Goal: Information Seeking & Learning: Learn about a topic

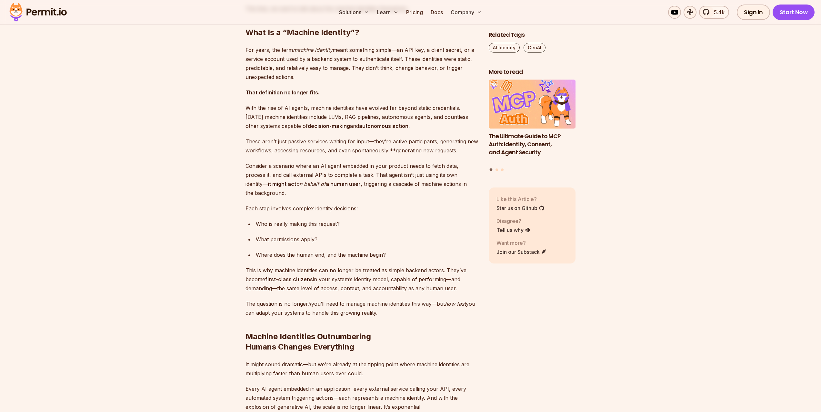
scroll to position [806, 0]
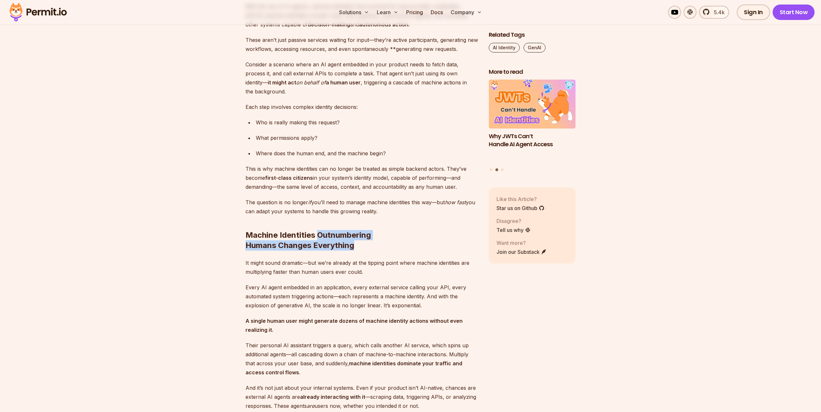
drag, startPoint x: 317, startPoint y: 227, endPoint x: 358, endPoint y: 237, distance: 42.2
click at [358, 237] on h2 "Machine Identities Outnumbering Humans Changes Everything" at bounding box center [361, 227] width 233 height 46
click at [354, 242] on div at bounding box center [354, 242] width 0 height 0
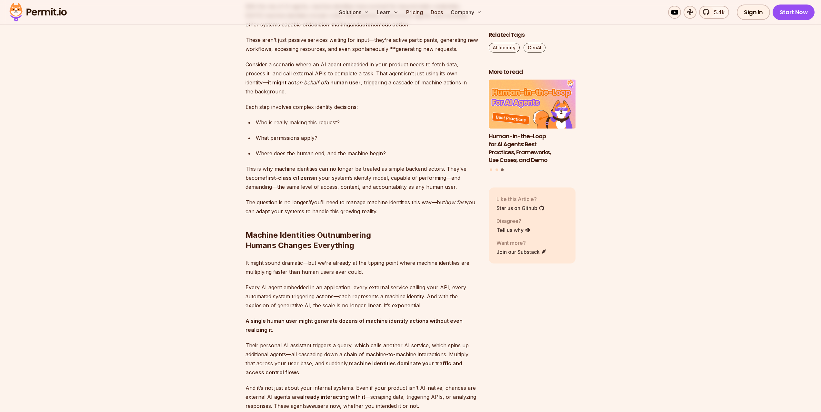
click at [440, 259] on p "It might sound dramatic—but we’re already at the tipping point where machine id…" at bounding box center [361, 268] width 233 height 18
drag, startPoint x: 361, startPoint y: 240, endPoint x: 244, endPoint y: 228, distance: 118.0
click at [240, 213] on div at bounding box center [240, 213] width 0 height 0
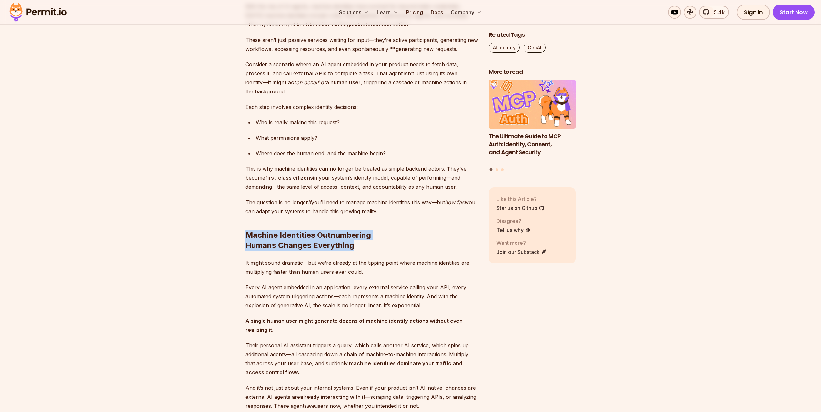
drag, startPoint x: 317, startPoint y: 224, endPoint x: 274, endPoint y: 238, distance: 45.2
click at [274, 238] on h2 "Machine Identities Outnumbering Humans Changes Everything" at bounding box center [361, 227] width 233 height 46
click at [418, 259] on p "It might sound dramatic—but we’re already at the tipping point where machine id…" at bounding box center [361, 268] width 233 height 18
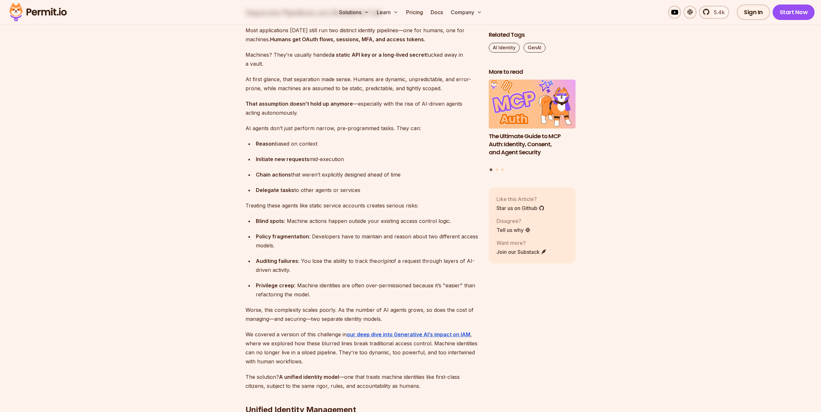
scroll to position [1387, 0]
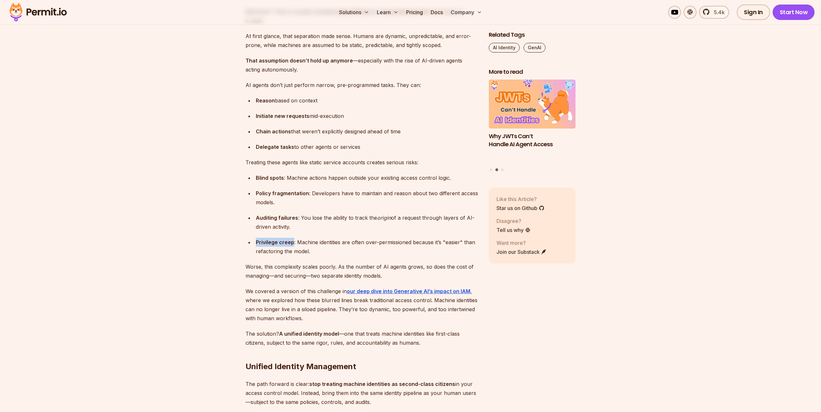
drag, startPoint x: 257, startPoint y: 233, endPoint x: 292, endPoint y: 231, distance: 35.9
click at [292, 239] on strong "Privilege creep" at bounding box center [275, 242] width 38 height 6
click at [288, 221] on div at bounding box center [288, 221] width 0 height 0
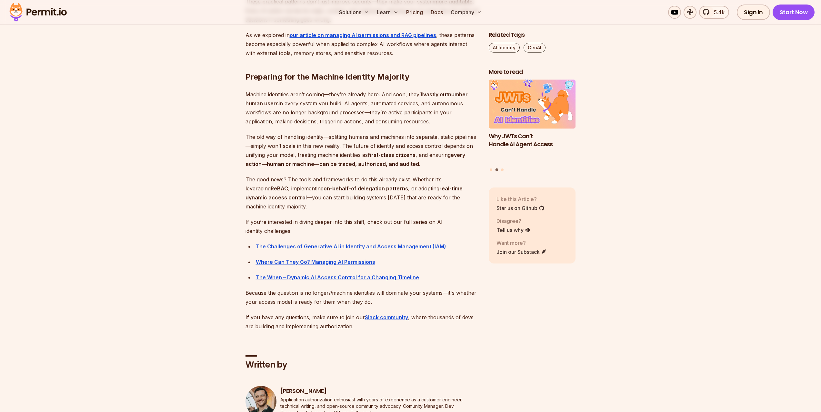
scroll to position [3418, 0]
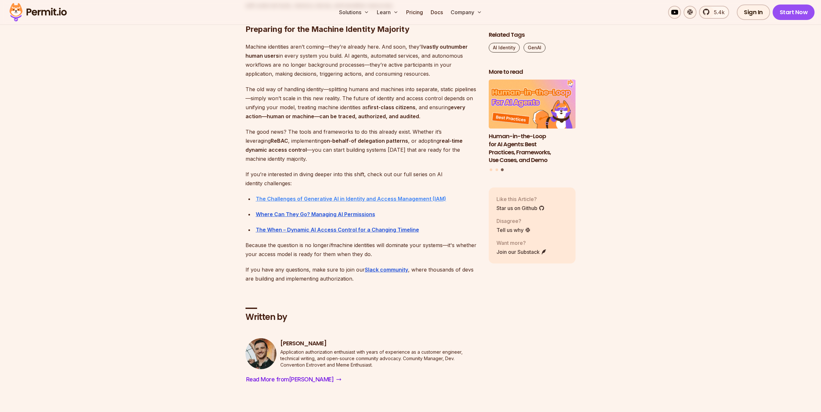
click at [407, 202] on strong "The Challenges of Generative AI in Identity and Access Management (IAM)" at bounding box center [351, 199] width 190 height 6
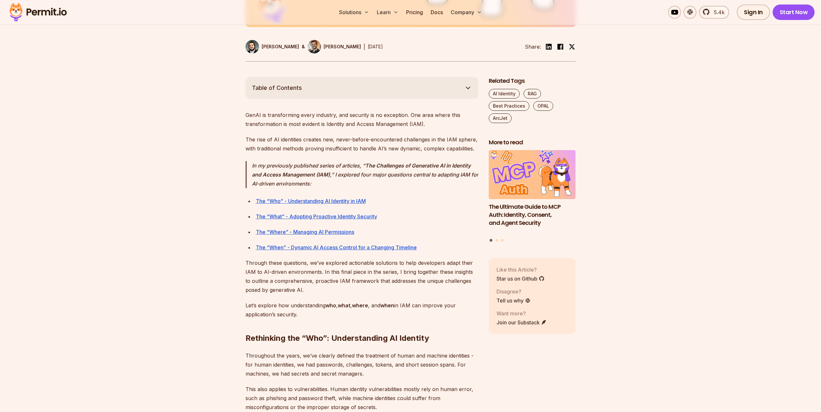
scroll to position [290, 0]
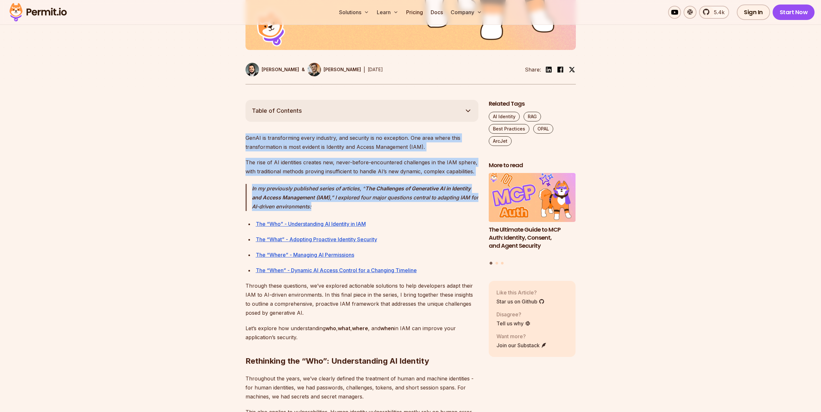
drag, startPoint x: 246, startPoint y: 137, endPoint x: 384, endPoint y: 206, distance: 154.0
drag, startPoint x: 395, startPoint y: 197, endPoint x: 345, endPoint y: 226, distance: 58.2
click at [345, 226] on link "The “Who” - Understanding AI Identity in IAM" at bounding box center [311, 224] width 110 height 6
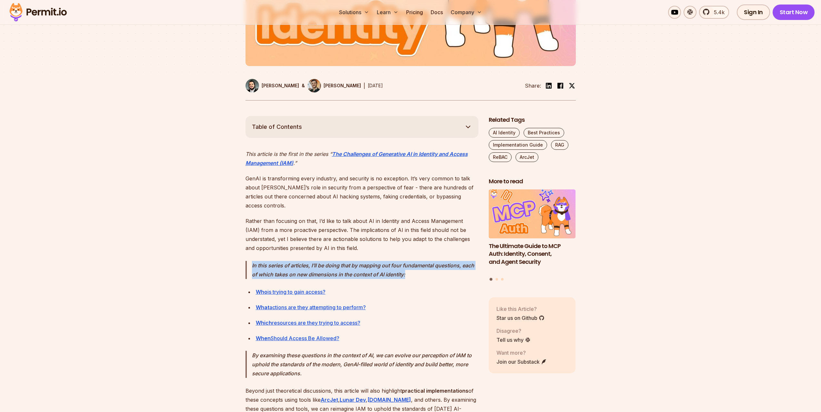
drag, startPoint x: 252, startPoint y: 271, endPoint x: 421, endPoint y: 280, distance: 169.5
click at [421, 279] on blockquote "In this series of articles, I’ll be doing that by mapping out four fundamental …" at bounding box center [361, 270] width 233 height 18
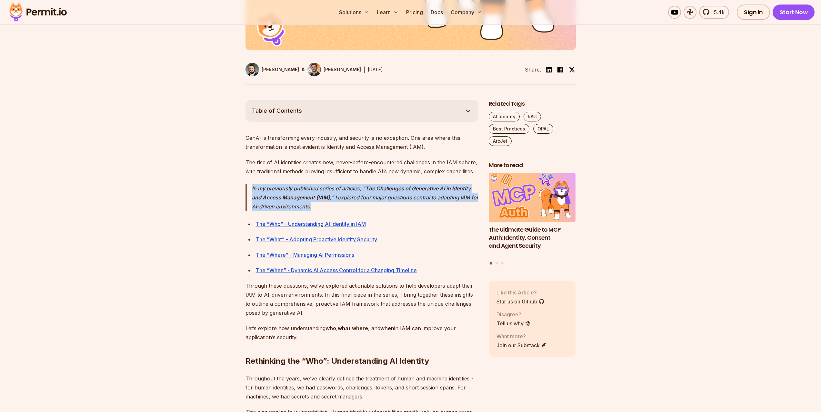
drag, startPoint x: 336, startPoint y: 206, endPoint x: 246, endPoint y: 188, distance: 91.1
click at [246, 188] on blockquote "In my previously published series of articles, “ The Challenges of Generative A…" at bounding box center [361, 197] width 233 height 27
click at [242, 176] on div at bounding box center [242, 176] width 0 height 0
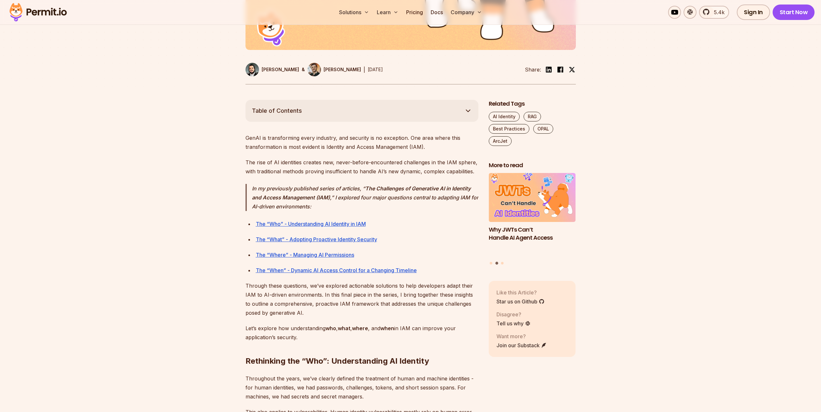
drag, startPoint x: 375, startPoint y: 295, endPoint x: 407, endPoint y: 308, distance: 34.7
drag, startPoint x: 391, startPoint y: 223, endPoint x: 252, endPoint y: 227, distance: 138.4
click at [252, 227] on ul "The “Who” - Understanding AI Identity in IAM The “What” - Adopting Proactive Id…" at bounding box center [361, 247] width 233 height 55
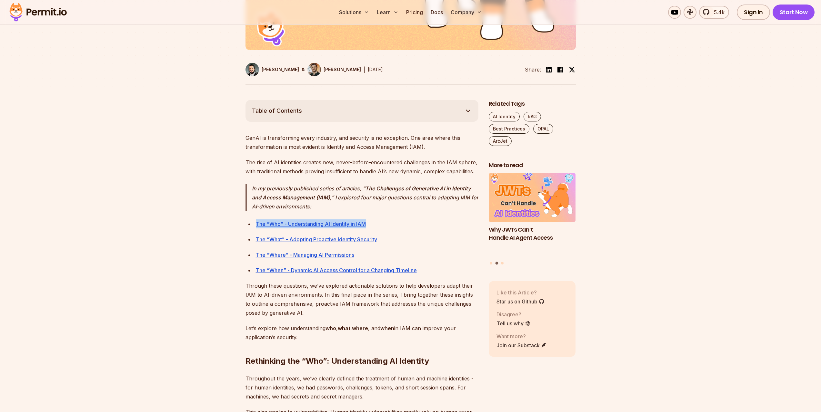
click at [248, 228] on div at bounding box center [248, 228] width 0 height 0
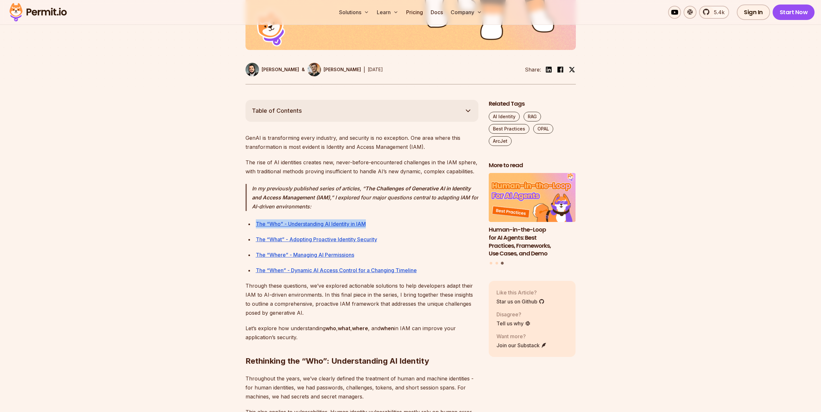
drag, startPoint x: 398, startPoint y: 244, endPoint x: 251, endPoint y: 243, distance: 147.1
click at [251, 243] on ul "The “Who” - Understanding AI Identity in IAM The “What” - Adopting Proactive Id…" at bounding box center [361, 247] width 233 height 55
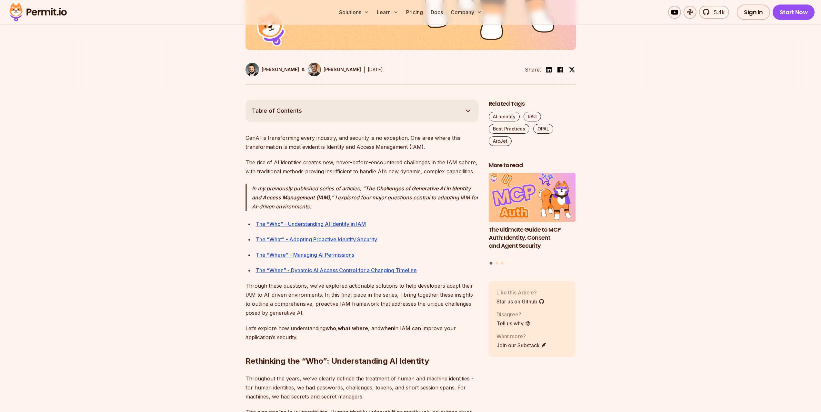
click at [425, 255] on div "The “Where” - Managing AI Permissions" at bounding box center [367, 255] width 223 height 9
drag, startPoint x: 425, startPoint y: 255, endPoint x: 253, endPoint y: 255, distance: 171.9
click at [254, 255] on li "The “Where” - Managing AI Permissions" at bounding box center [366, 255] width 224 height 9
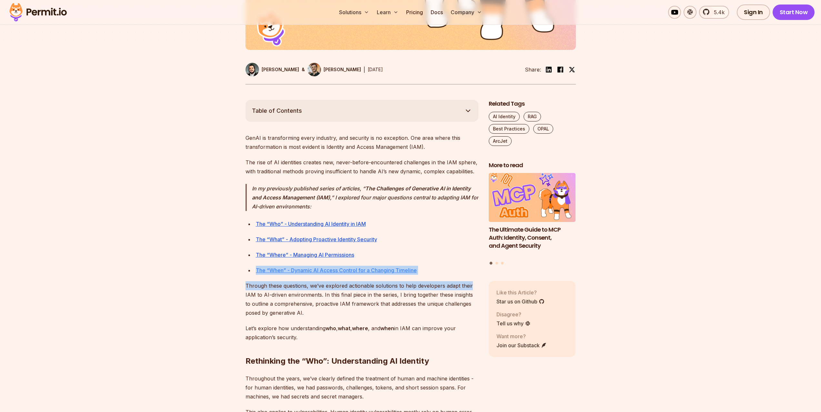
drag, startPoint x: 480, startPoint y: 276, endPoint x: 256, endPoint y: 268, distance: 223.3
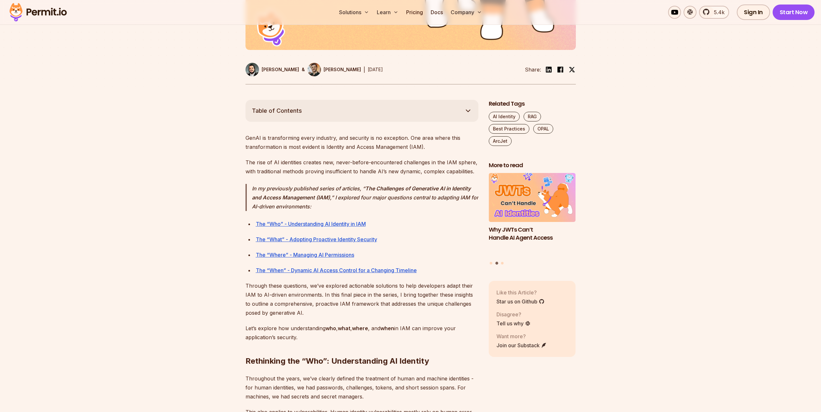
click at [418, 308] on p "Through these questions, we’ve explored actionable solutions to help developers…" at bounding box center [361, 300] width 233 height 36
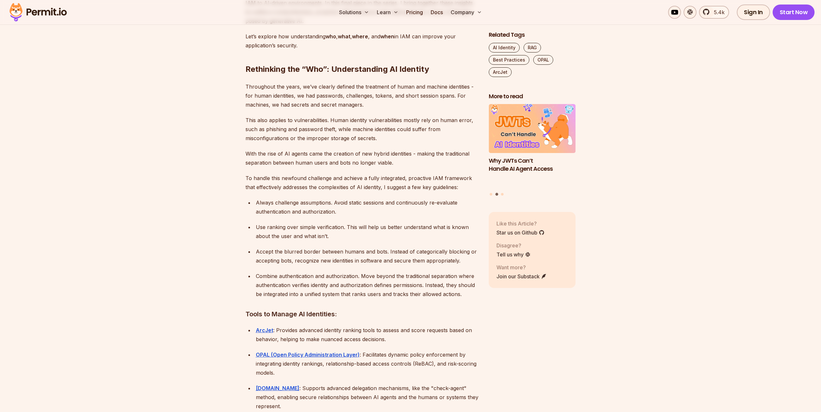
scroll to position [580, 0]
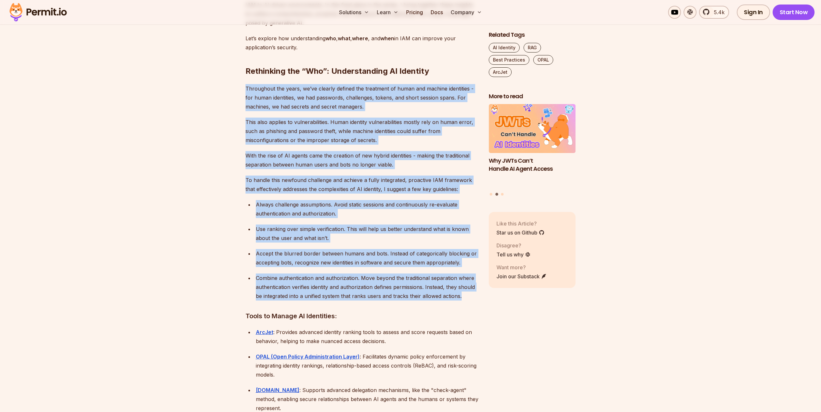
drag, startPoint x: 245, startPoint y: 88, endPoint x: 463, endPoint y: 300, distance: 303.5
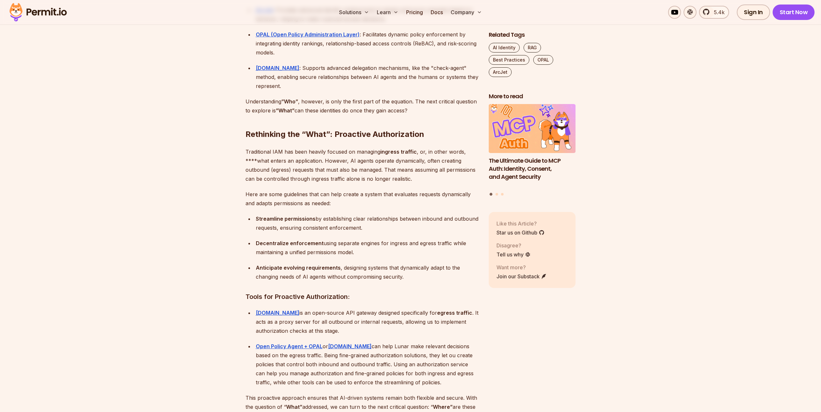
scroll to position [935, 0]
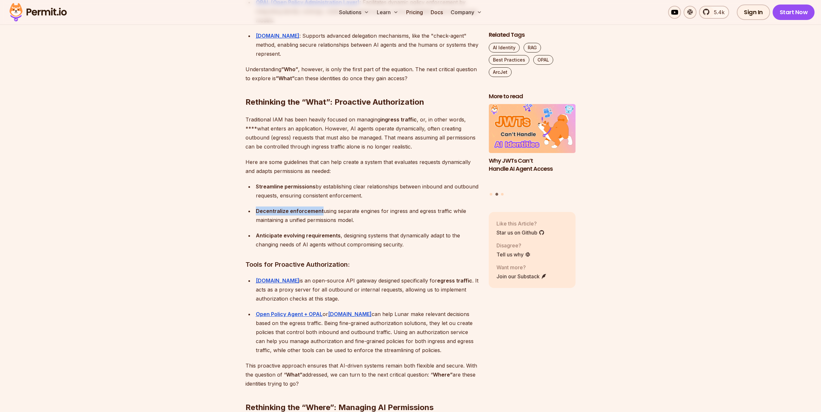
drag, startPoint x: 255, startPoint y: 211, endPoint x: 319, endPoint y: 212, distance: 63.9
click at [319, 212] on strong "Decentralize enforcement" at bounding box center [290, 211] width 68 height 6
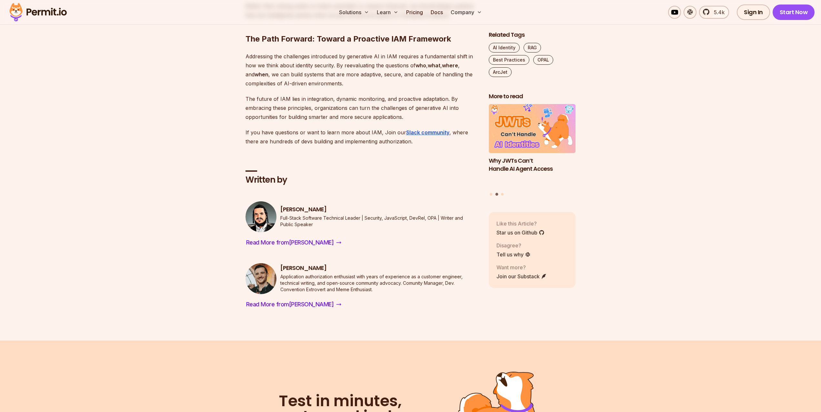
scroll to position [1967, 0]
